Goal: Task Accomplishment & Management: Manage account settings

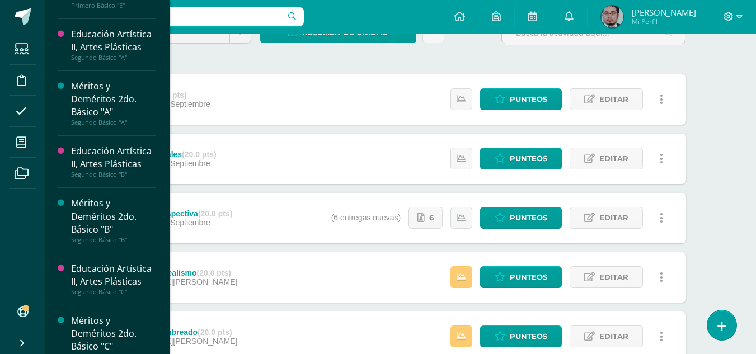
scroll to position [740, 0]
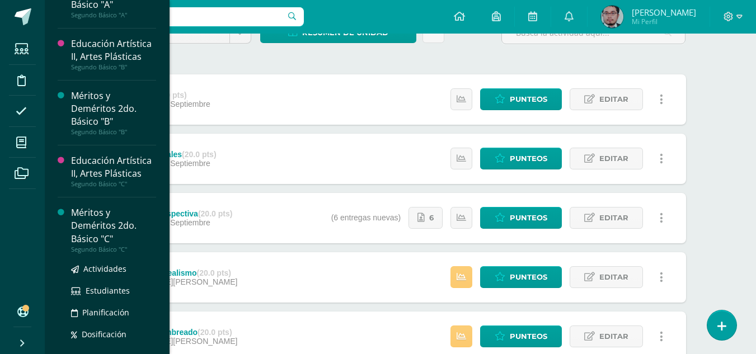
click at [117, 218] on div "Méritos y Deméritos 2do. Básico "C"" at bounding box center [113, 225] width 85 height 39
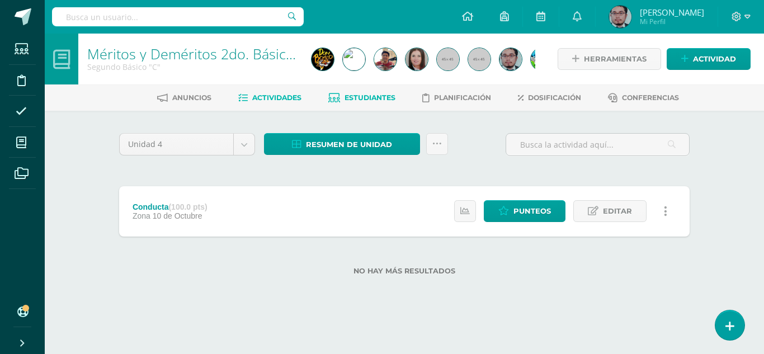
click at [373, 95] on span "Estudiantes" at bounding box center [370, 97] width 51 height 8
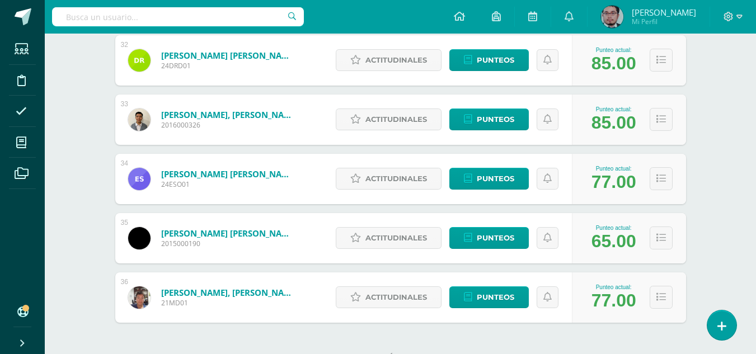
scroll to position [2090, 0]
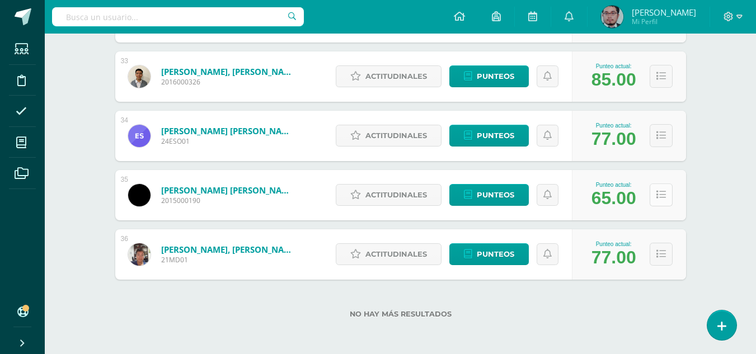
click at [657, 192] on icon at bounding box center [661, 195] width 10 height 10
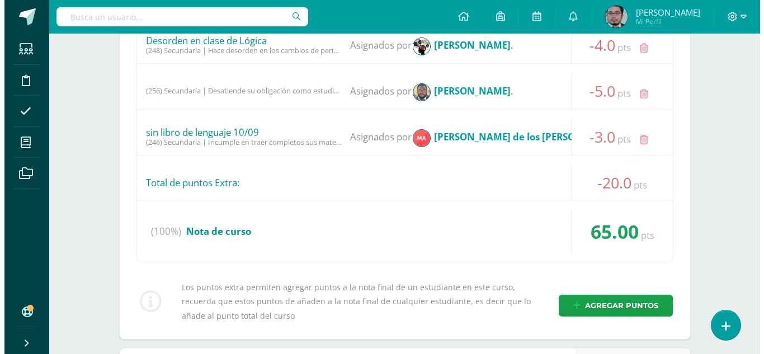
scroll to position [2593, 0]
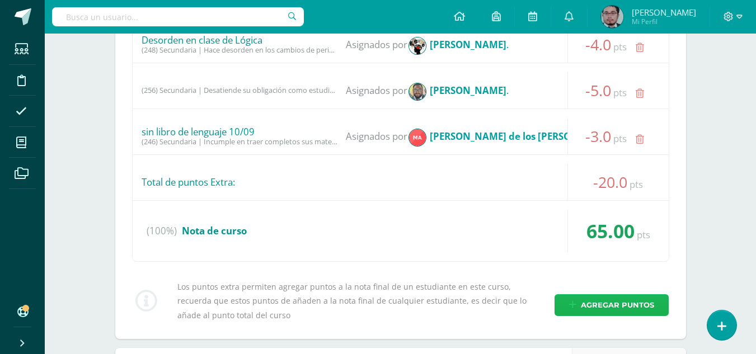
click at [609, 308] on span "Agregar puntos" at bounding box center [617, 305] width 73 height 21
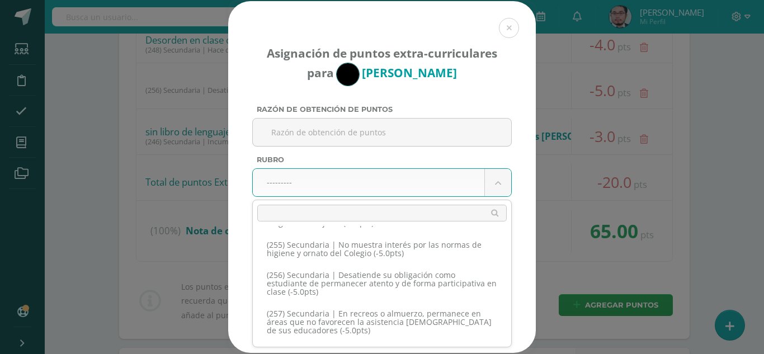
scroll to position [8842, 0]
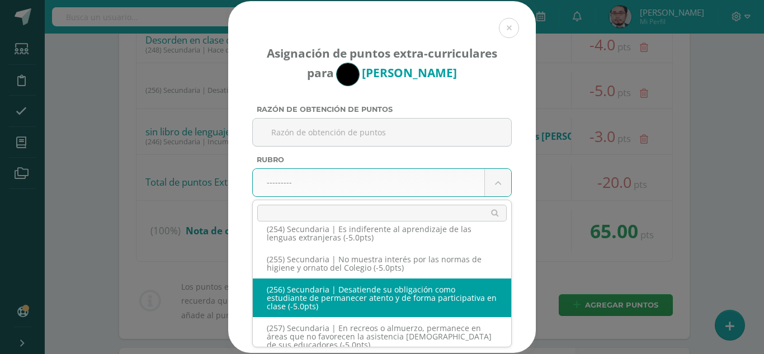
select select "288"
type input "-5"
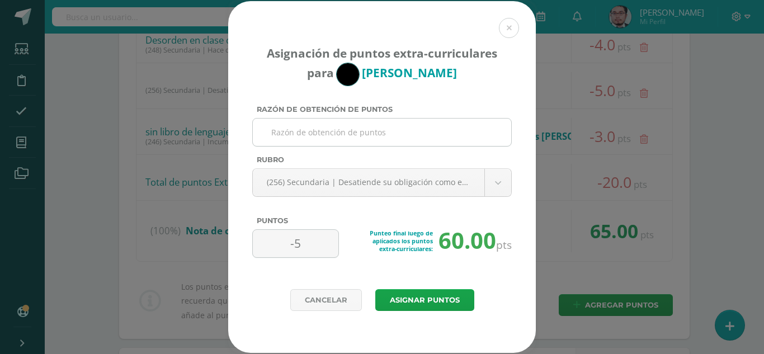
click at [388, 131] on input "Razón de obtención de puntos" at bounding box center [382, 132] width 250 height 27
type input "h"
type input "D"
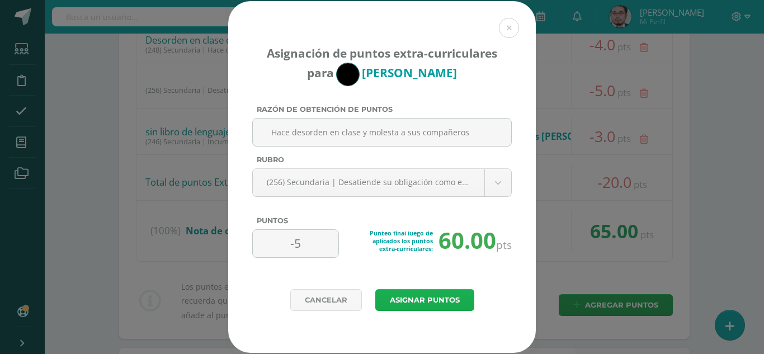
type input "Hace desorden en clase y molesta a sus compañeros"
click at [434, 299] on button "Asignar puntos" at bounding box center [424, 300] width 99 height 22
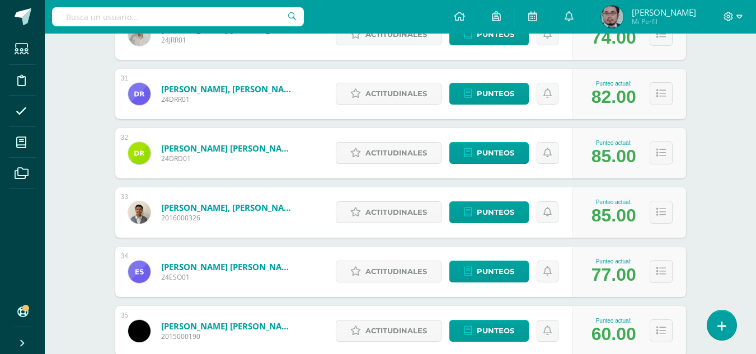
scroll to position [2090, 0]
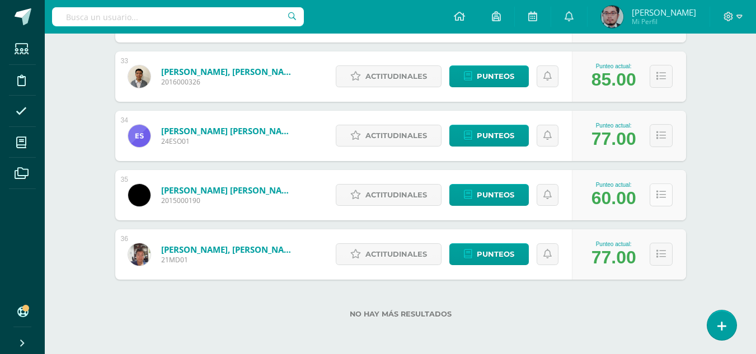
click at [660, 194] on icon at bounding box center [661, 195] width 10 height 10
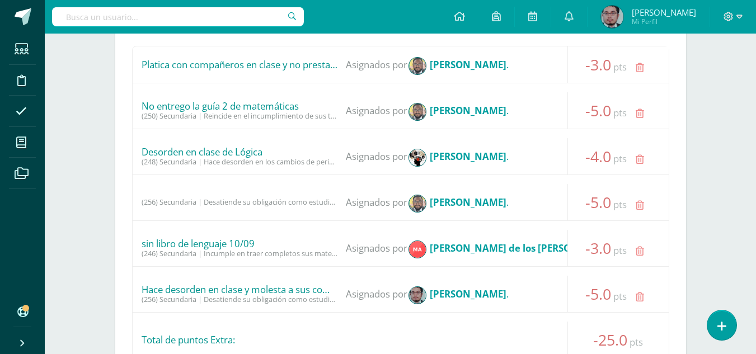
scroll to position [2758, 0]
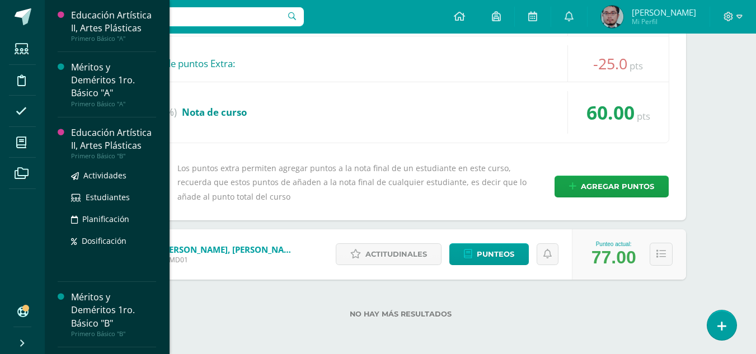
click at [86, 138] on div "Educación Artística II, Artes Plásticas" at bounding box center [113, 139] width 85 height 26
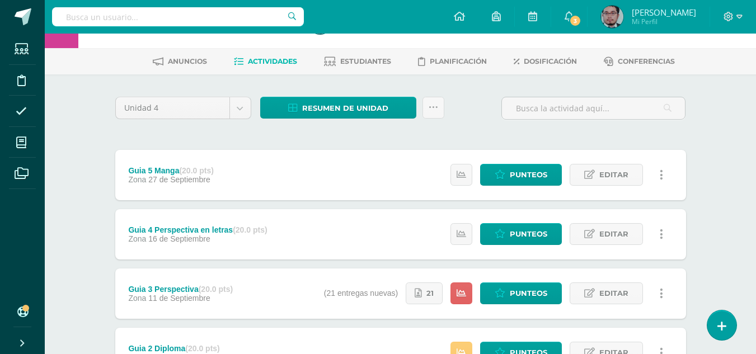
scroll to position [56, 0]
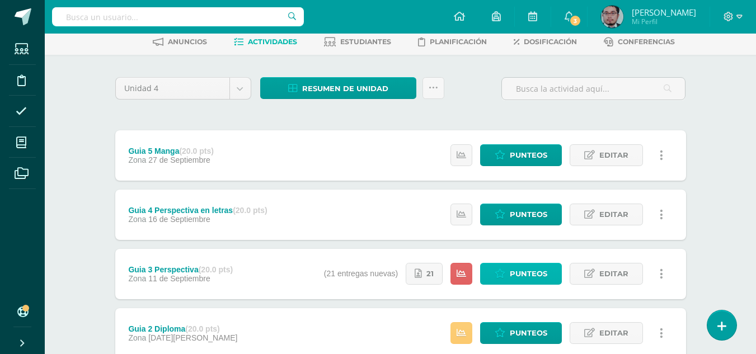
click at [543, 275] on span "Punteos" at bounding box center [528, 274] width 37 height 21
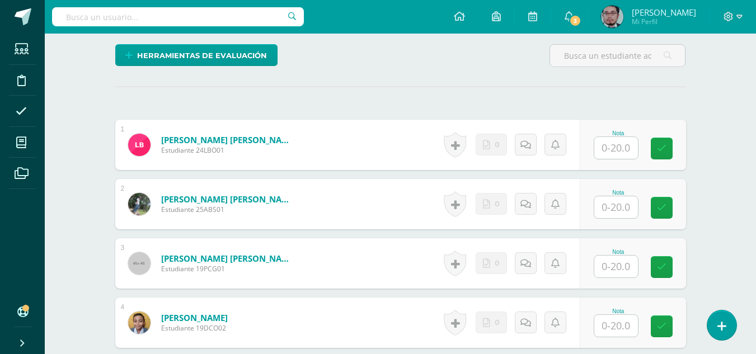
scroll to position [560, 0]
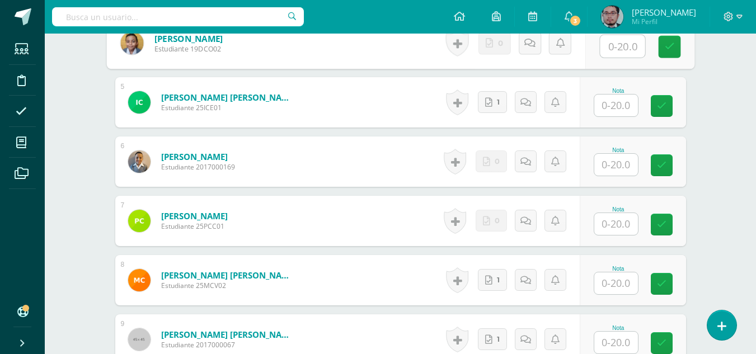
click at [618, 52] on input "text" at bounding box center [622, 46] width 45 height 22
type input "20"
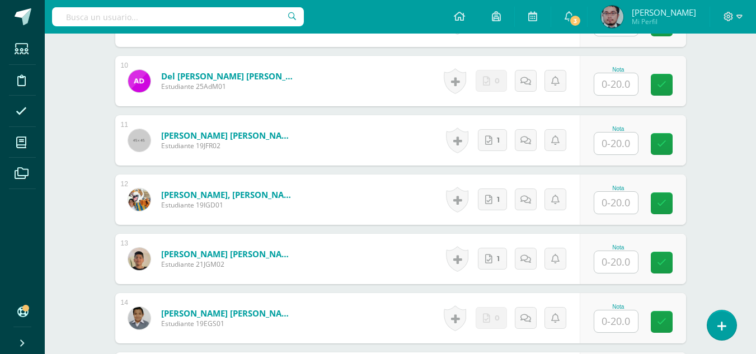
scroll to position [897, 0]
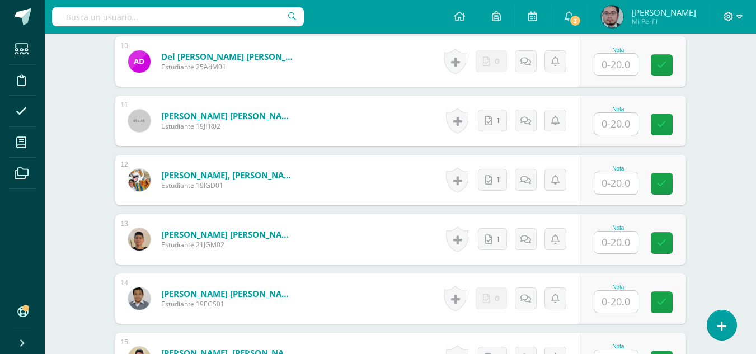
click at [609, 305] on input "text" at bounding box center [616, 302] width 44 height 22
type input "16"
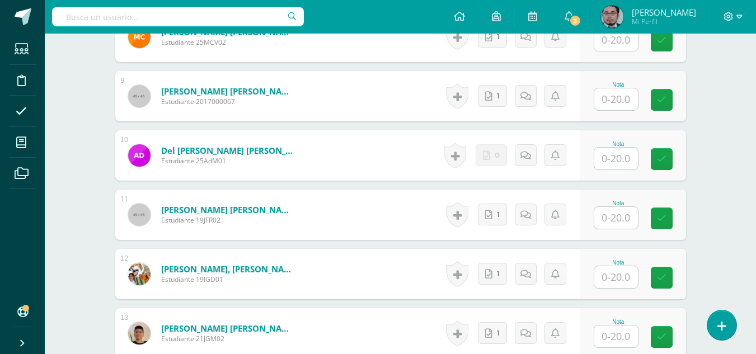
scroll to position [747, 0]
